Goal: Complete application form

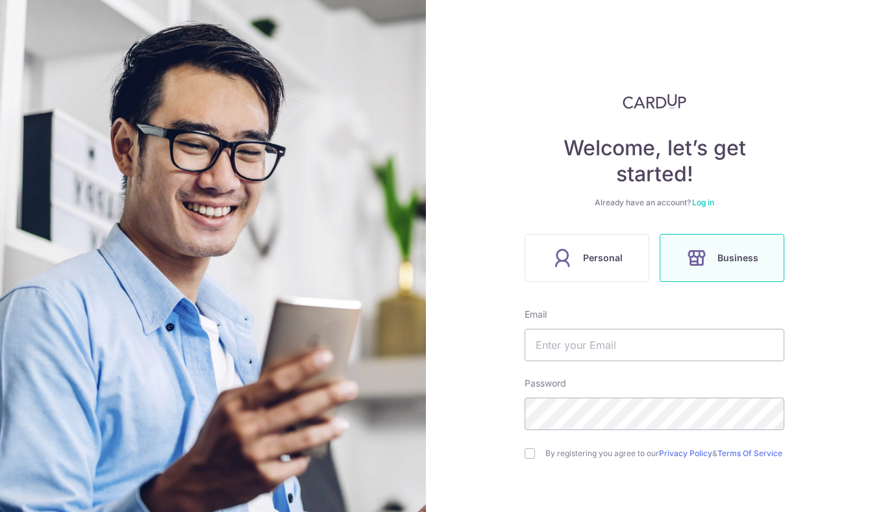
scroll to position [96, 0]
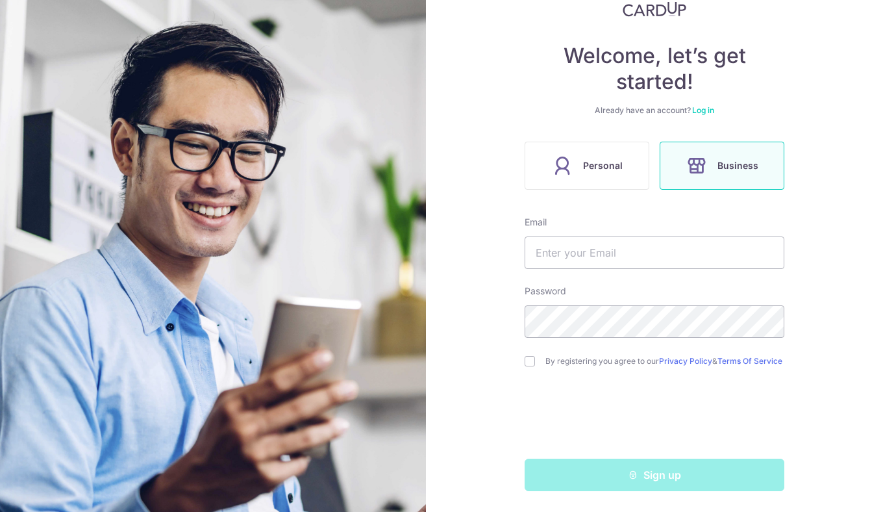
type input "[EMAIL_ADDRESS][DOMAIN_NAME]"
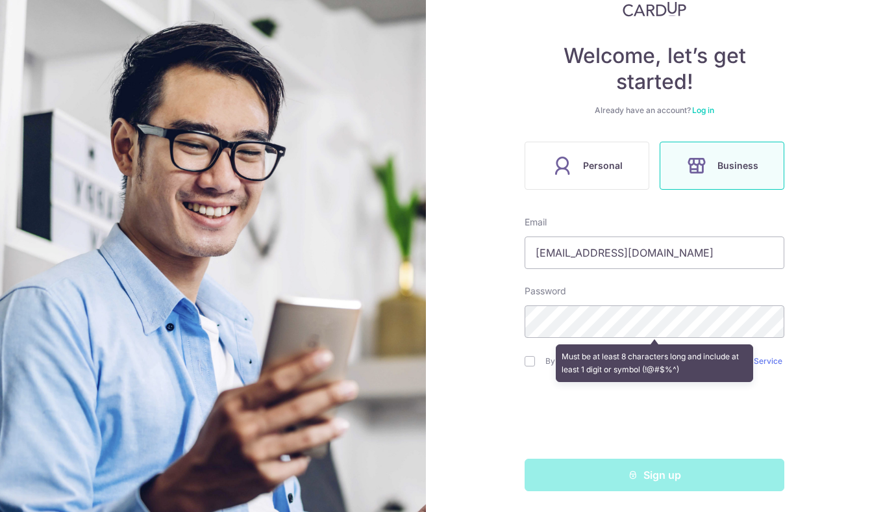
click at [479, 313] on div "Welcome, let’s get started! Already have an account? Log in Personal Business E…" at bounding box center [654, 256] width 457 height 512
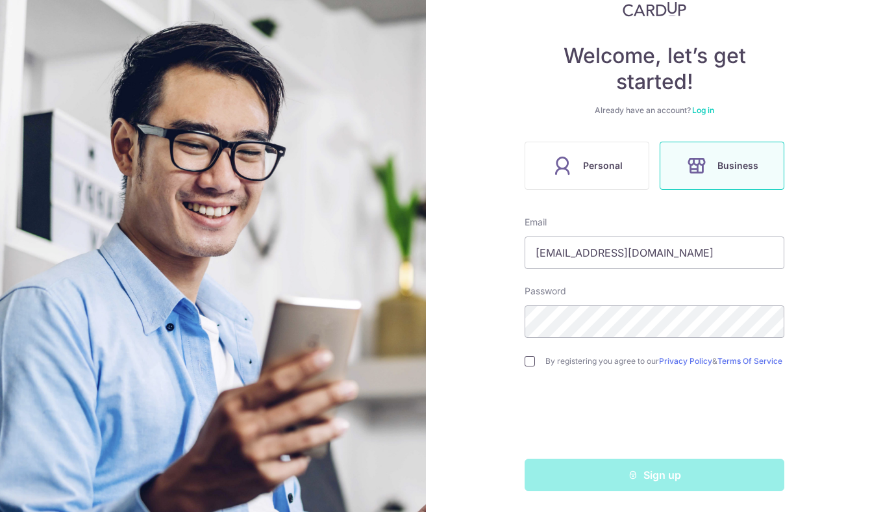
click at [527, 360] on input "checkbox" at bounding box center [530, 361] width 10 height 10
checkbox input "true"
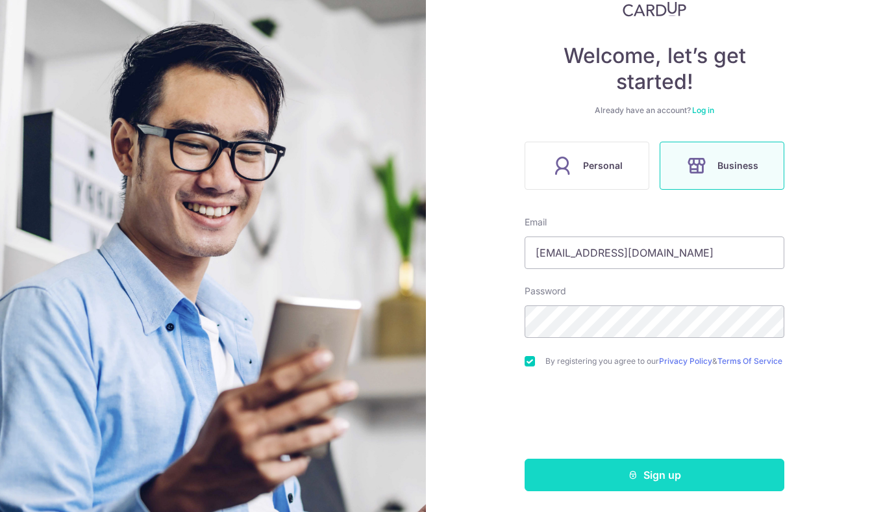
click at [622, 478] on button "Sign up" at bounding box center [655, 474] width 260 height 32
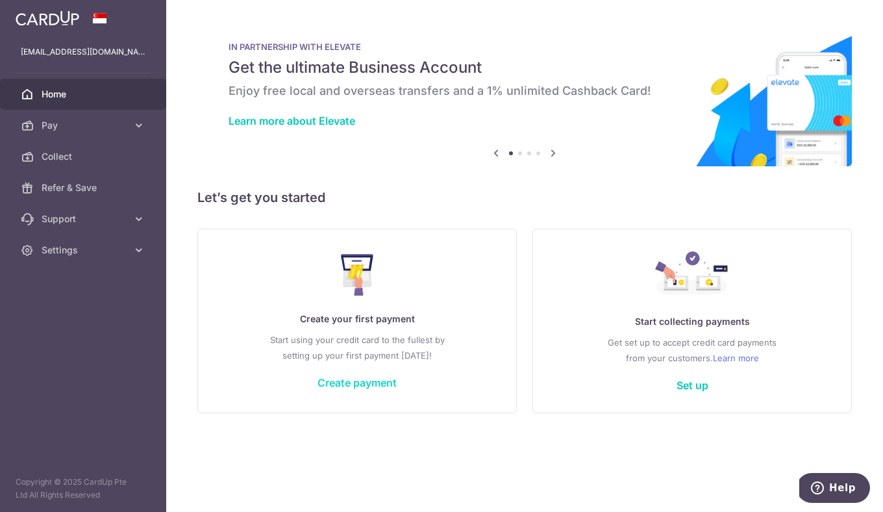
click at [351, 384] on link "Create payment" at bounding box center [356, 382] width 79 height 13
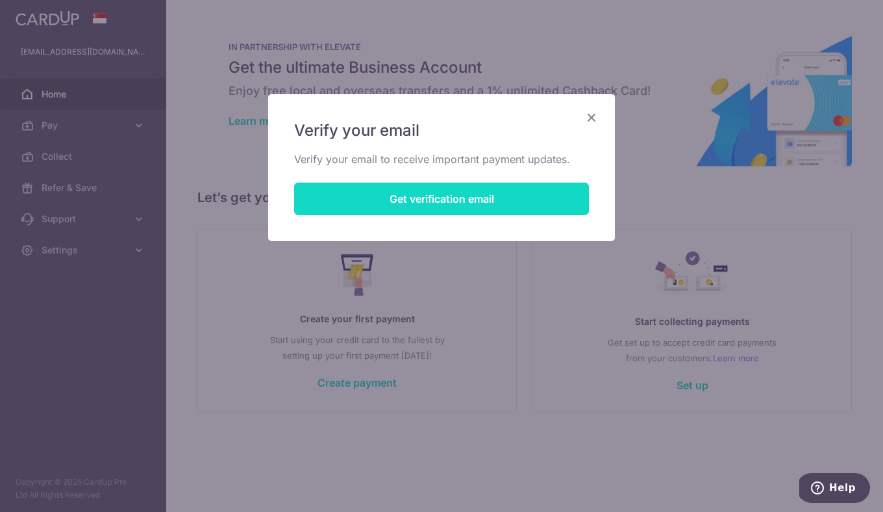
click at [433, 200] on button "Get verification email" at bounding box center [441, 198] width 295 height 32
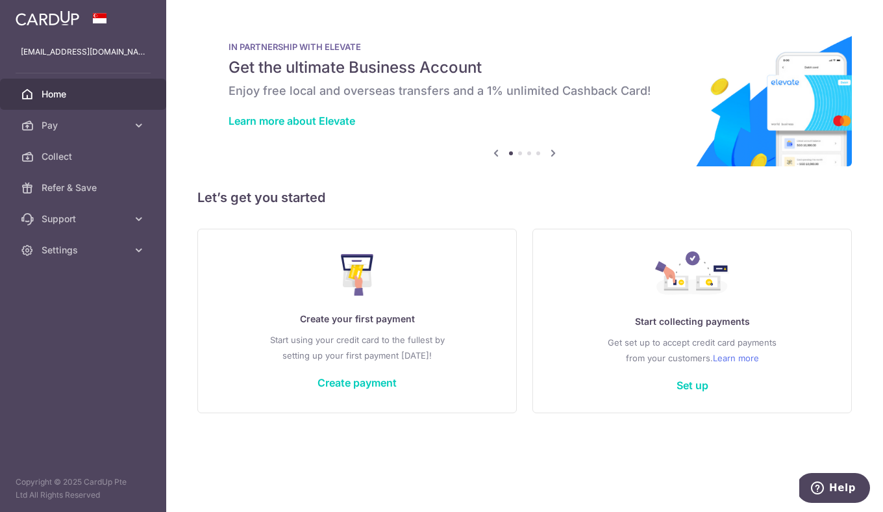
click at [103, 22] on span at bounding box center [100, 18] width 16 height 10
click at [371, 381] on link "Create payment" at bounding box center [356, 382] width 79 height 13
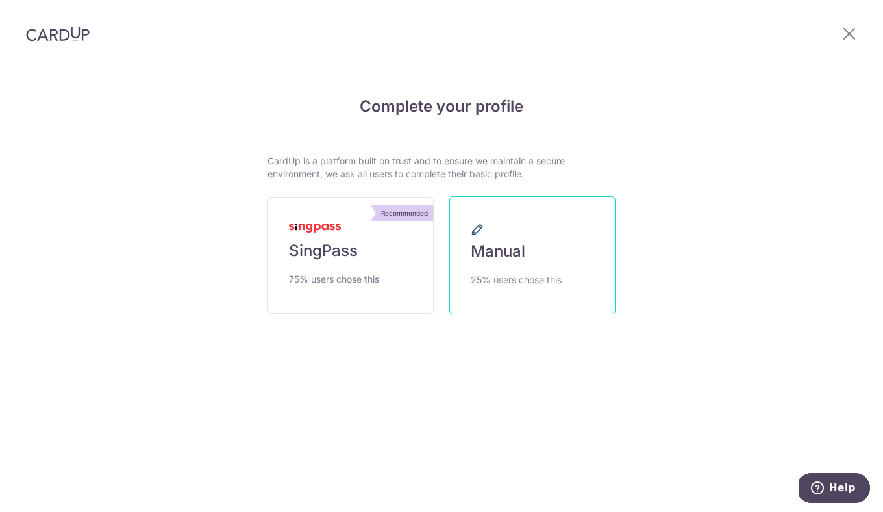
click at [508, 255] on span "Manual" at bounding box center [498, 251] width 55 height 21
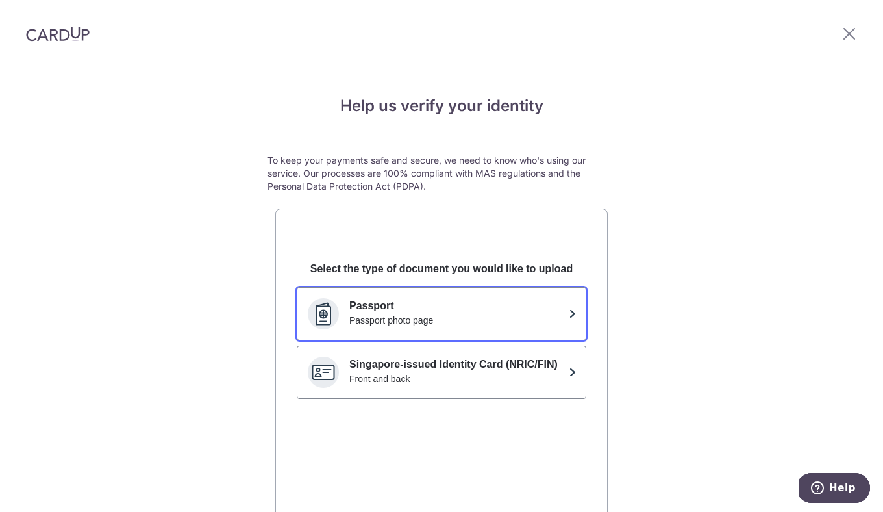
scroll to position [147, 0]
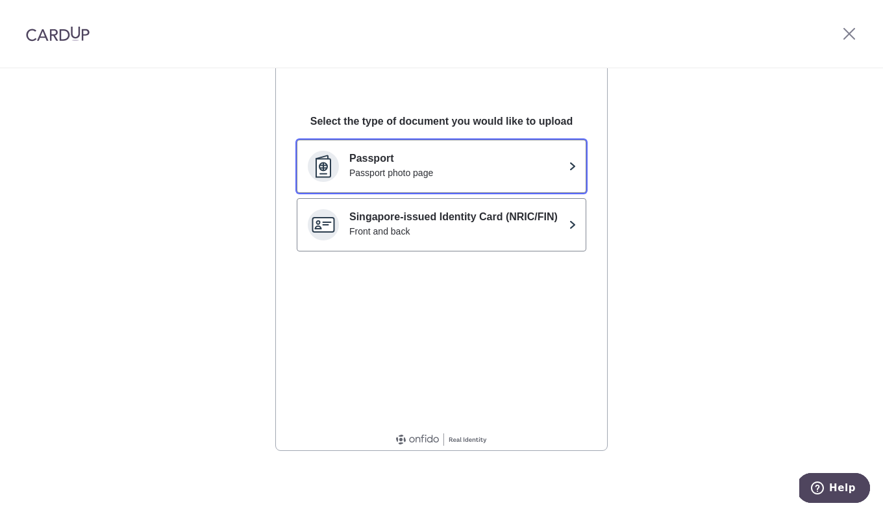
click at [447, 165] on p "Passport" at bounding box center [456, 159] width 214 height 16
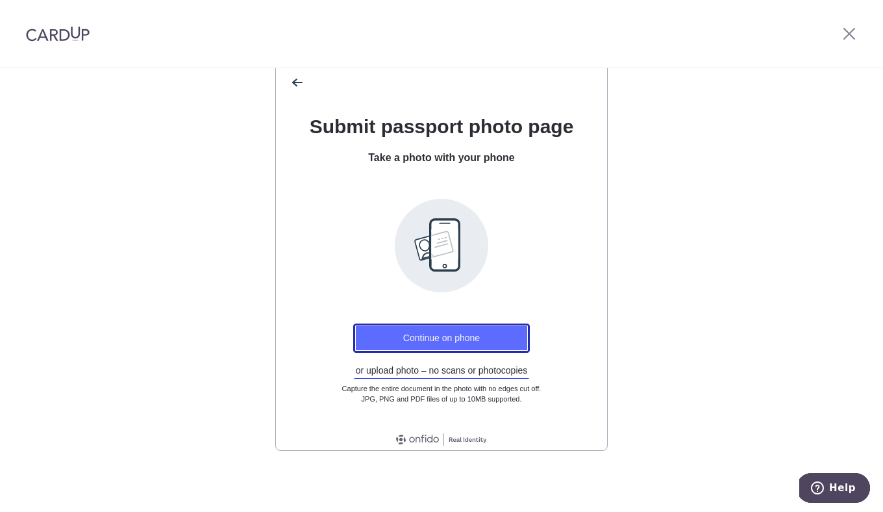
click at [440, 342] on button "Continue on phone" at bounding box center [441, 337] width 177 height 29
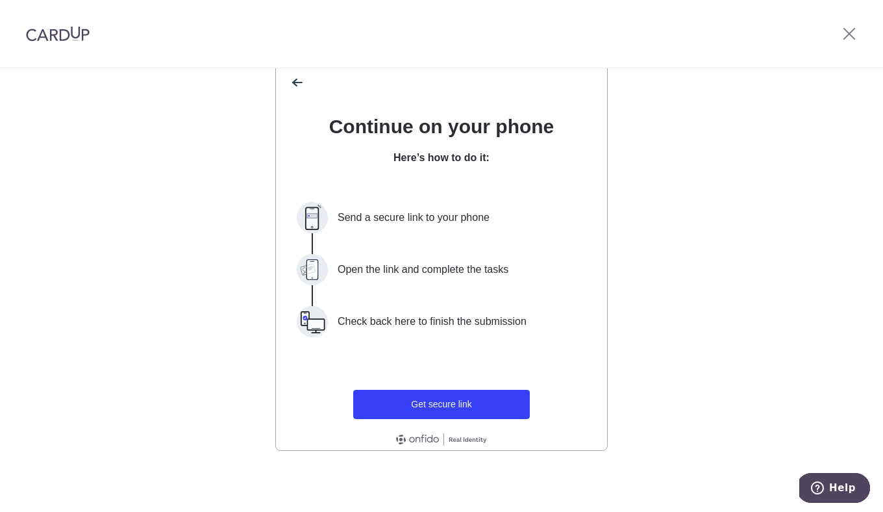
scroll to position [0, 0]
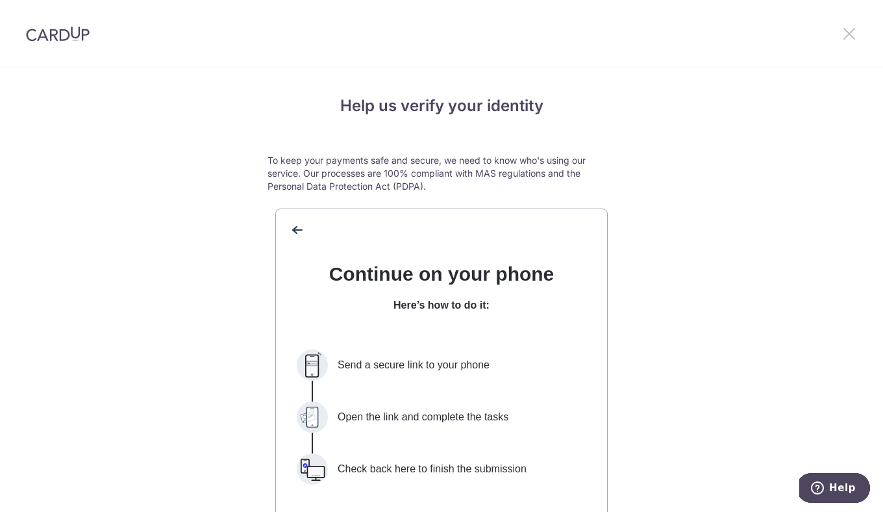
click at [847, 33] on icon at bounding box center [849, 33] width 16 height 16
